Goal: Navigation & Orientation: Find specific page/section

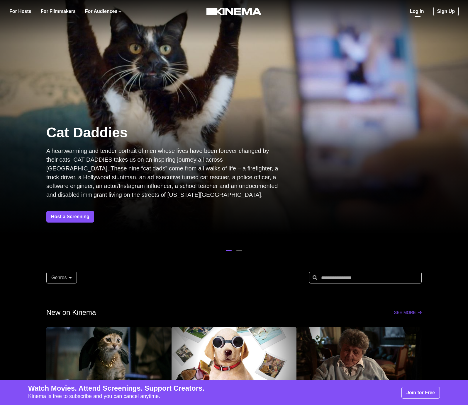
click at [420, 11] on link "Log In" at bounding box center [417, 11] width 14 height 7
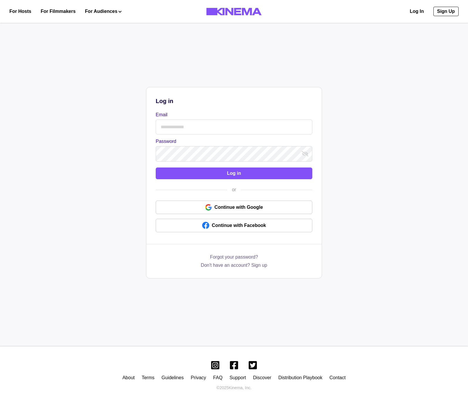
click at [212, 125] on input "Email" at bounding box center [234, 127] width 157 height 15
type input "**********"
click at [197, 171] on button "Log in" at bounding box center [234, 174] width 157 height 12
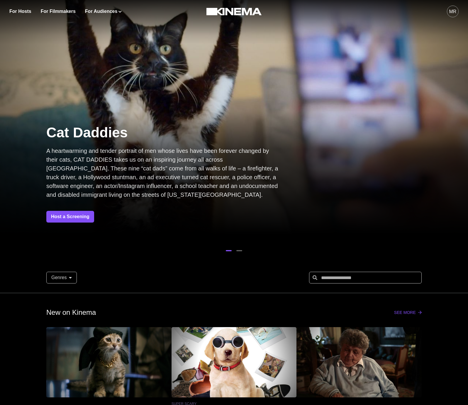
click at [457, 18] on button "MR" at bounding box center [453, 11] width 12 height 23
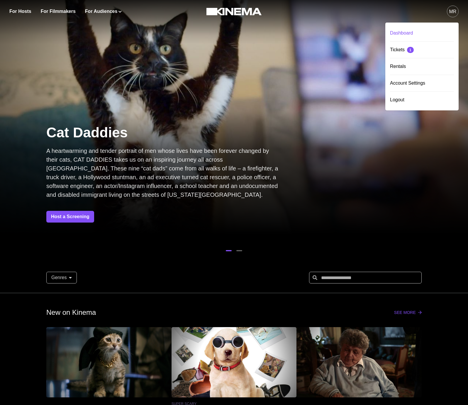
click at [413, 30] on div "Dashboard" at bounding box center [422, 33] width 64 height 16
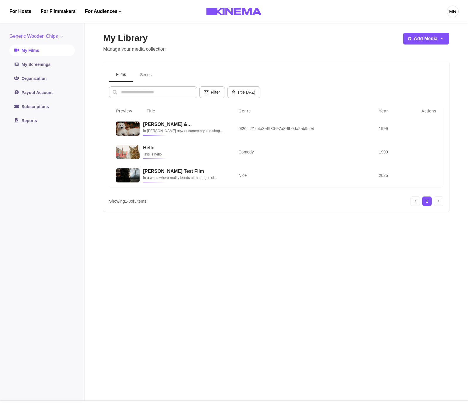
drag, startPoint x: 36, startPoint y: 49, endPoint x: 41, endPoint y: 46, distance: 6.2
click at [36, 49] on link "My Films" at bounding box center [41, 51] width 65 height 12
click at [52, 39] on button "Generic Wooden Chips" at bounding box center [37, 36] width 56 height 7
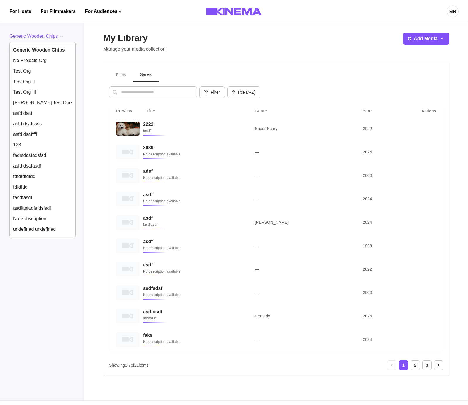
click at [150, 72] on button "Series" at bounding box center [146, 75] width 26 height 14
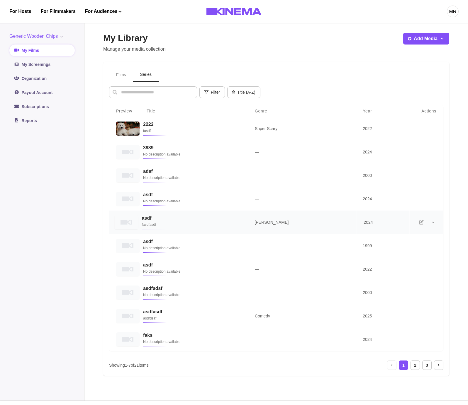
scroll to position [55, 0]
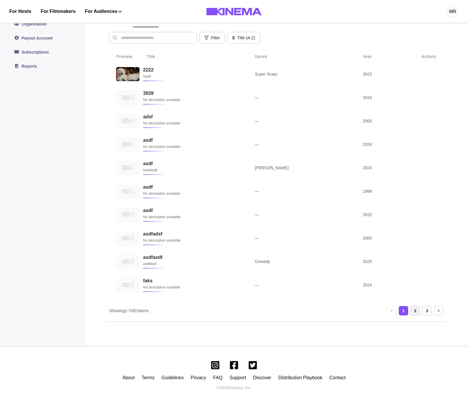
click at [413, 315] on div "2" at bounding box center [414, 310] width 9 height 9
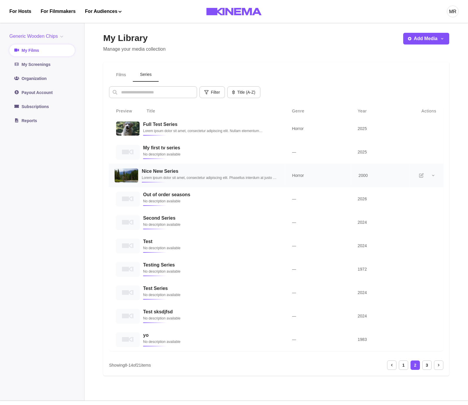
click at [193, 182] on div "Nice New Series Lorem ipsum dolor sit amet, consectetur adipiscing elit. Phasel…" at bounding box center [210, 176] width 136 height 14
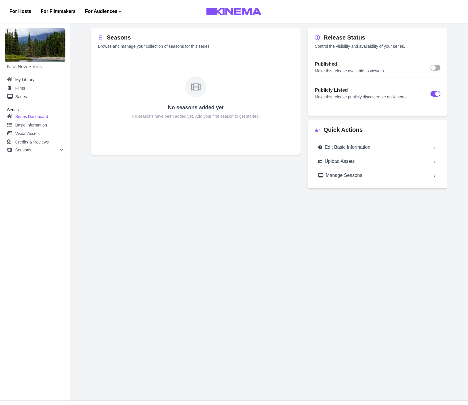
click at [174, 170] on div "Seasons Browse and manage your collection of seasons for this series No seasons…" at bounding box center [196, 108] width 210 height 160
